Goal: Task Accomplishment & Management: Manage account settings

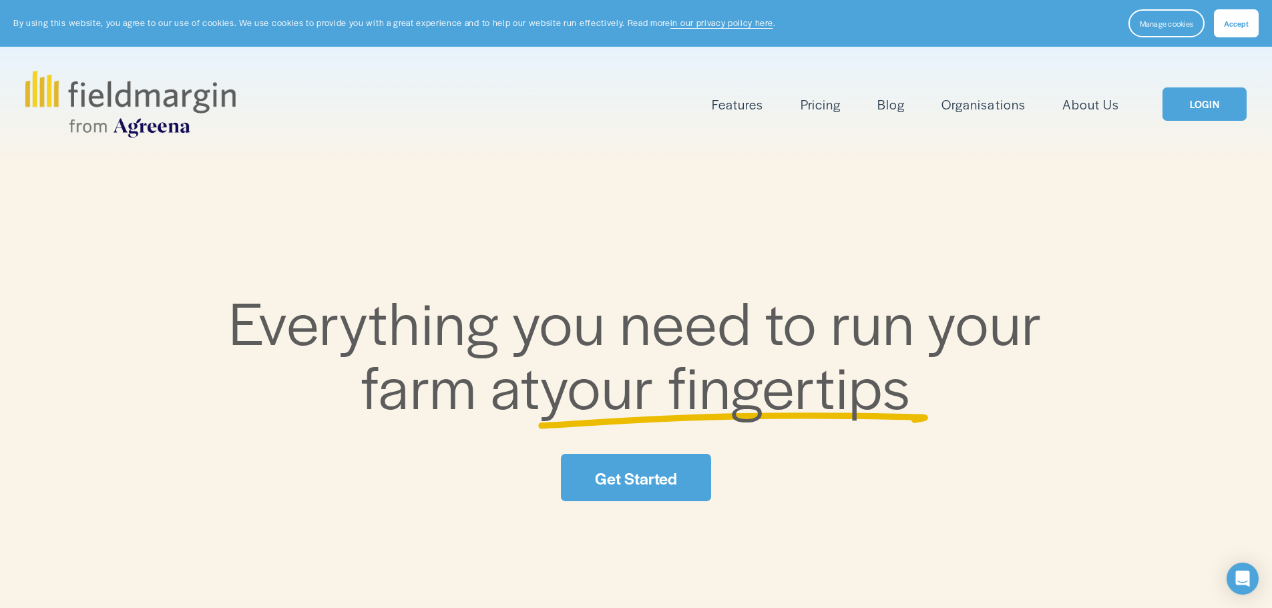
click at [1221, 111] on link "LOGIN" at bounding box center [1204, 104] width 84 height 34
click at [1196, 109] on link "LOGIN" at bounding box center [1204, 104] width 84 height 34
